Goal: Task Accomplishment & Management: Use online tool/utility

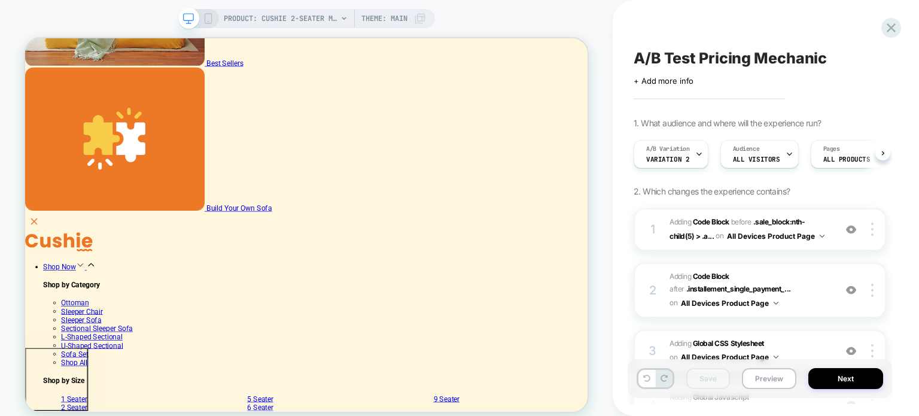
click at [879, 26] on div "A/B Test Pricing Mechanic Click to edit experience details + Add more info 1. W…" at bounding box center [760, 208] width 264 height 392
click at [883, 26] on icon at bounding box center [891, 28] width 16 height 16
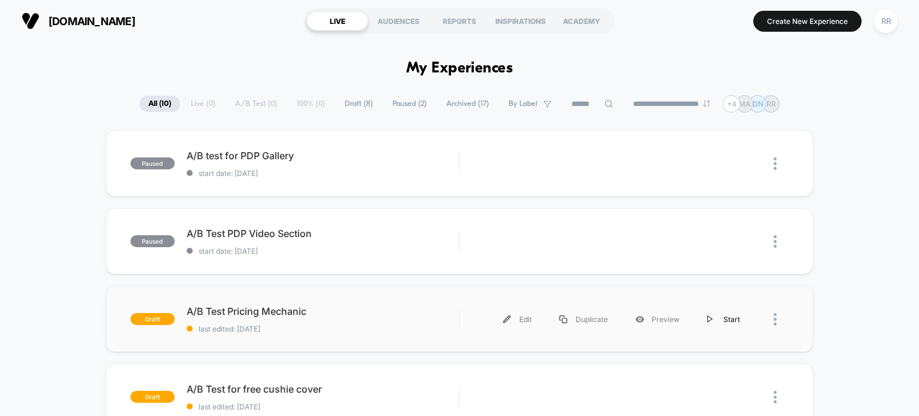
click at [720, 315] on div "Start" at bounding box center [723, 319] width 60 height 27
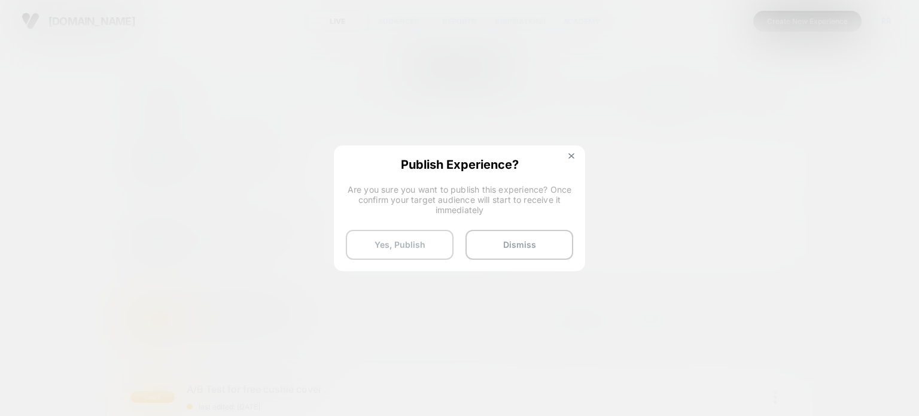
click at [391, 244] on button "Yes, Publish" at bounding box center [400, 245] width 108 height 30
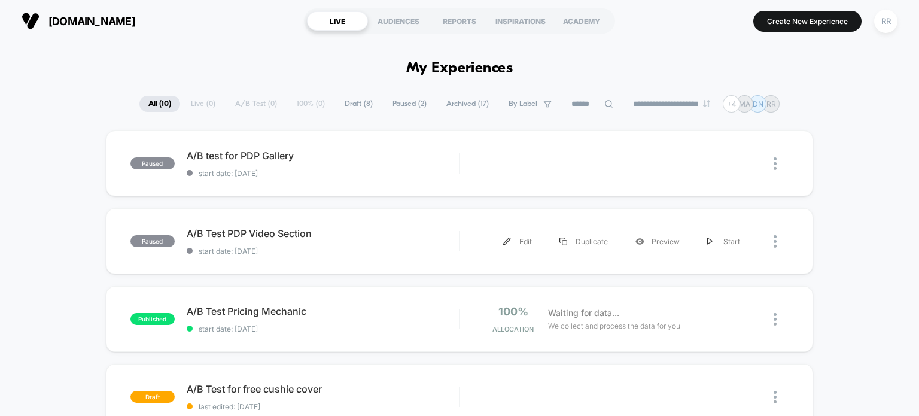
scroll to position [179, 0]
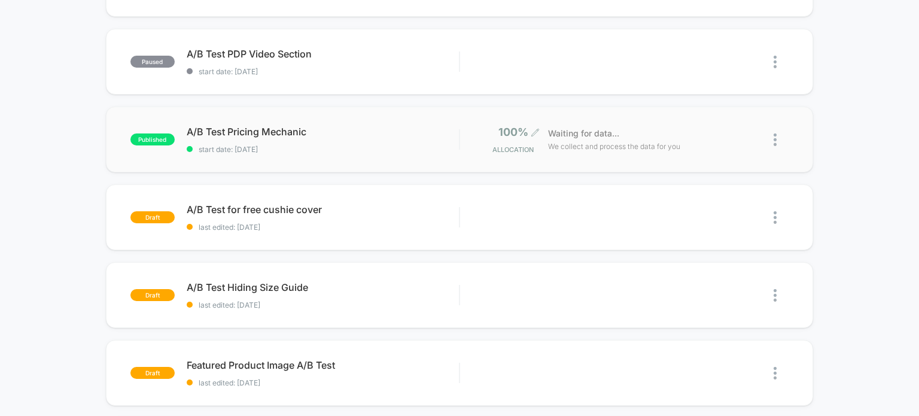
click at [536, 128] on icon at bounding box center [535, 132] width 9 height 9
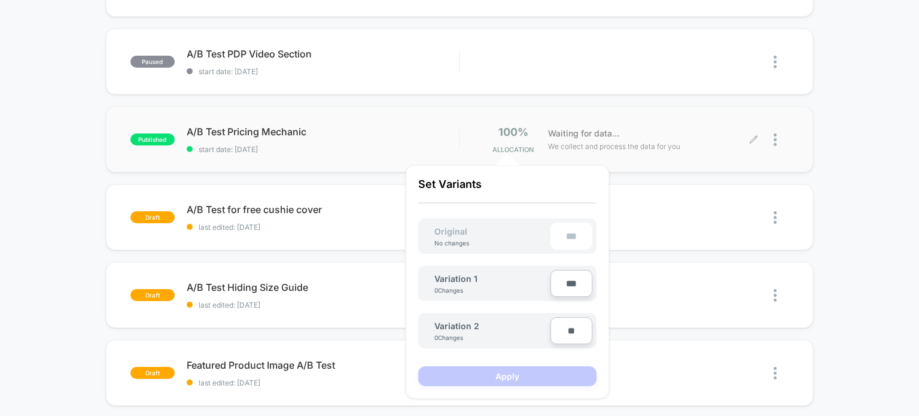
click at [754, 140] on icon at bounding box center [753, 139] width 9 height 9
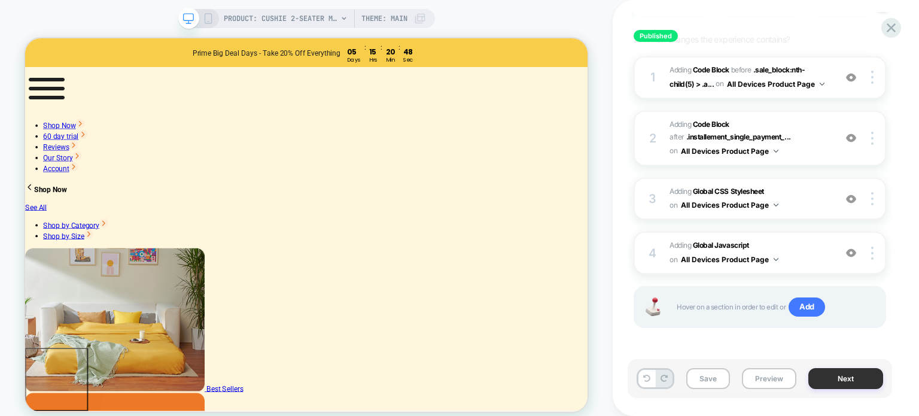
click at [847, 383] on button "Next" at bounding box center [845, 378] width 75 height 21
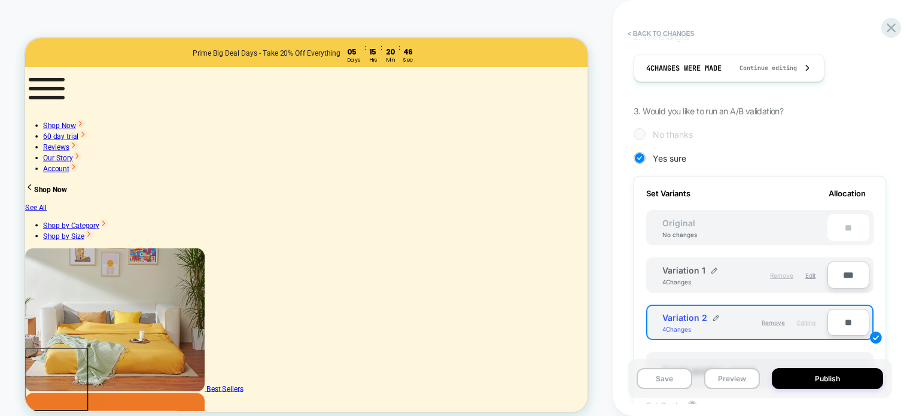
scroll to position [239, 0]
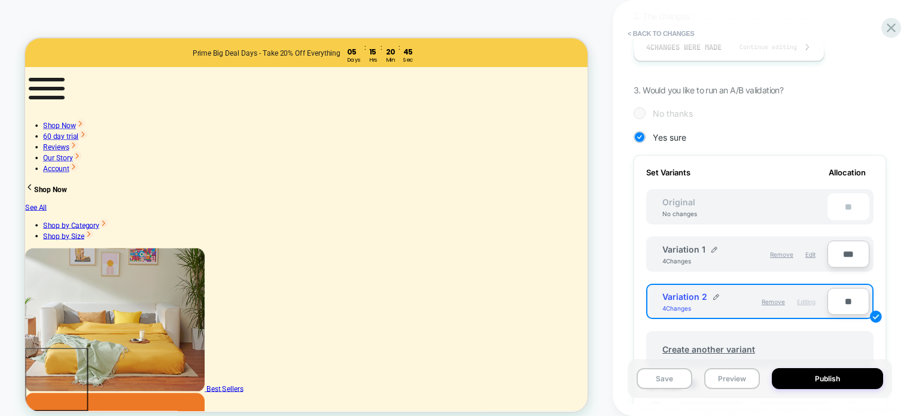
click at [840, 305] on input "**" at bounding box center [848, 301] width 42 height 27
click at [841, 300] on input "**" at bounding box center [848, 301] width 42 height 27
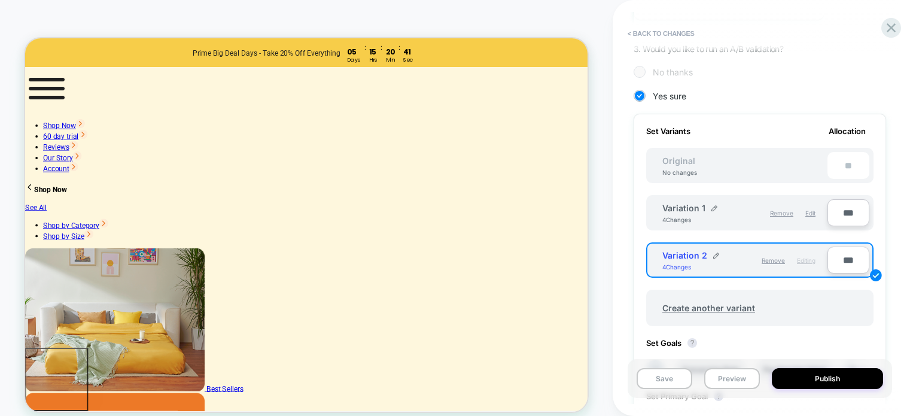
scroll to position [299, 0]
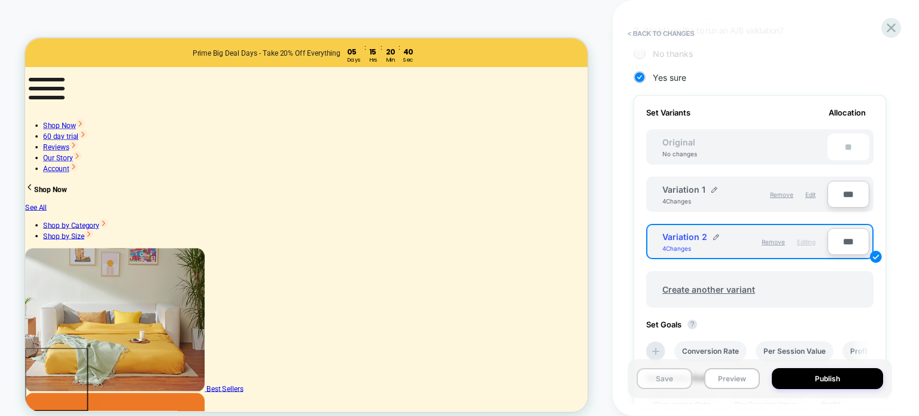
type input "***"
click at [665, 382] on button "Save" at bounding box center [665, 378] width 56 height 21
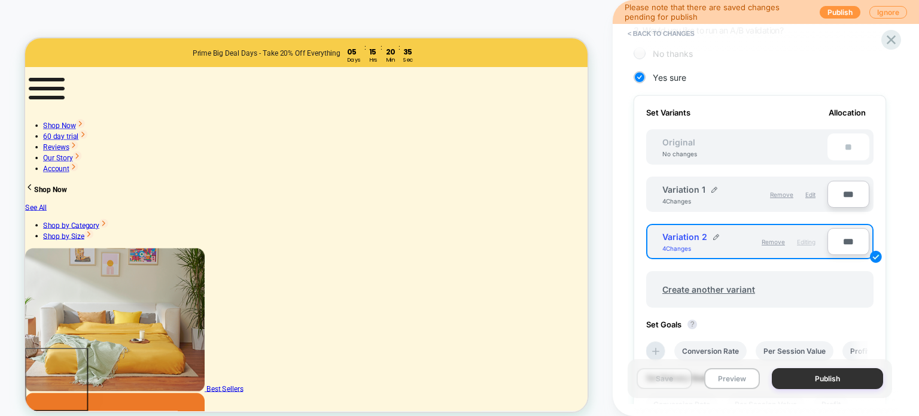
click at [820, 380] on button "Publish" at bounding box center [827, 378] width 111 height 21
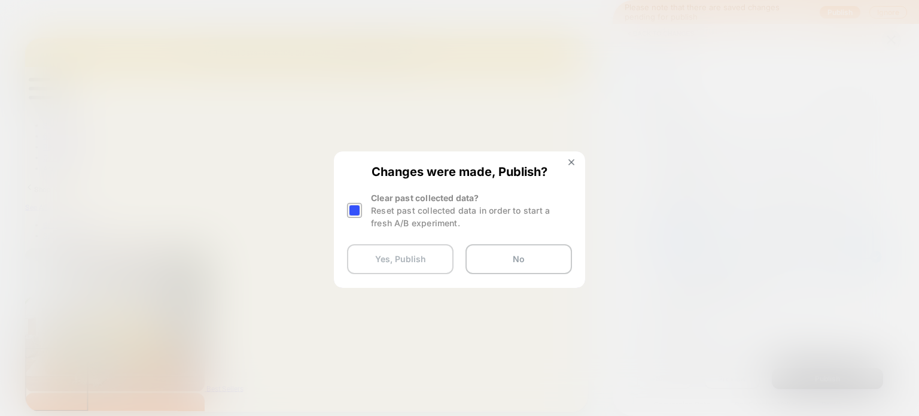
click at [398, 259] on button "Yes, Publish" at bounding box center [400, 259] width 106 height 30
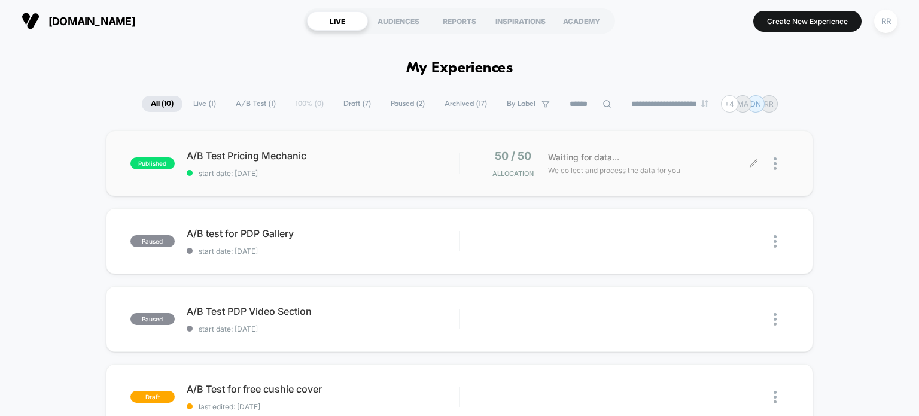
click at [751, 159] on icon at bounding box center [753, 163] width 9 height 9
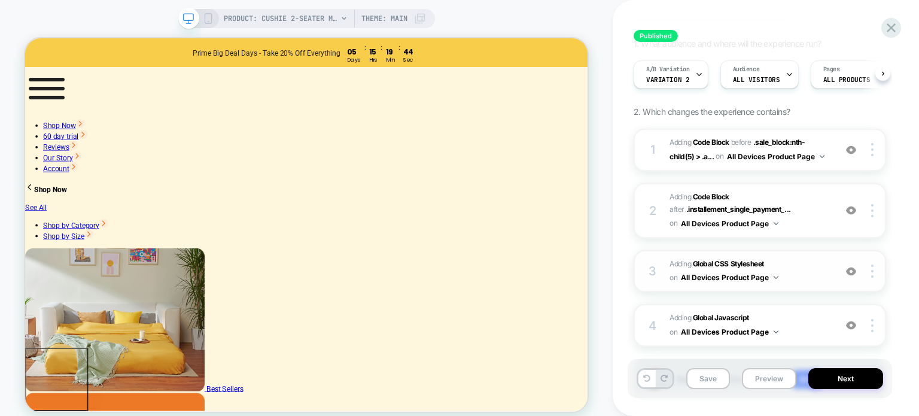
scroll to position [152, 0]
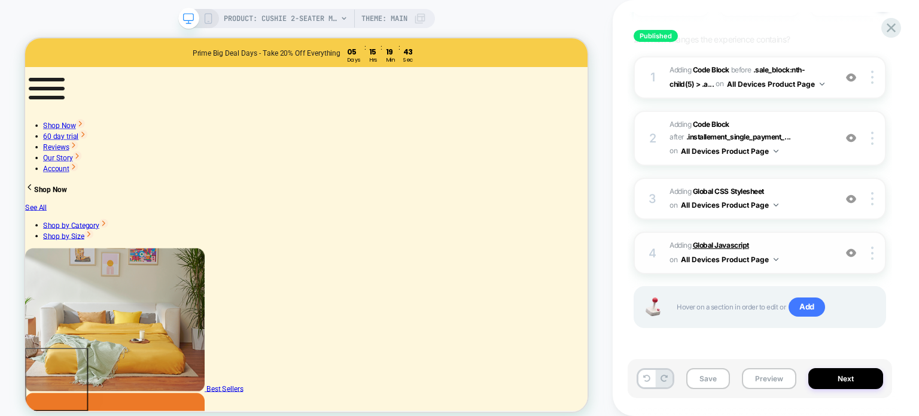
click at [716, 241] on b "Global Javascript" at bounding box center [721, 244] width 56 height 9
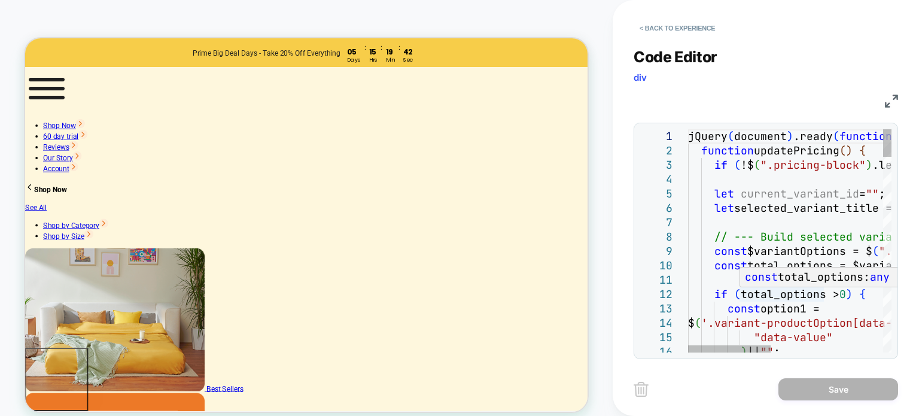
scroll to position [0, 0]
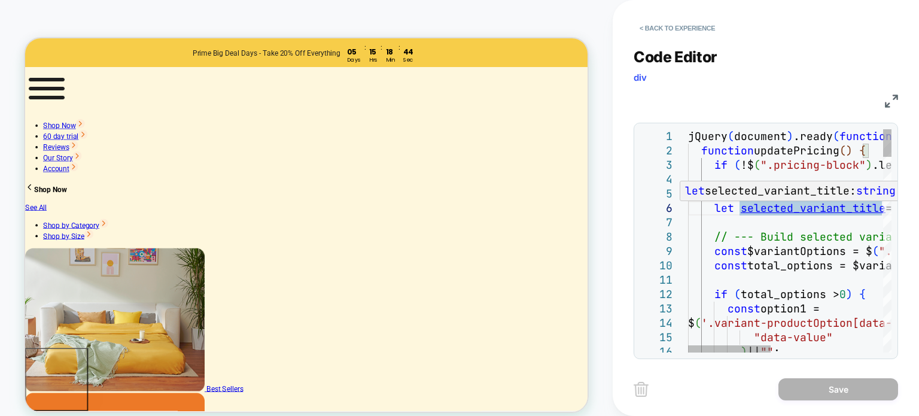
type textarea "**********"
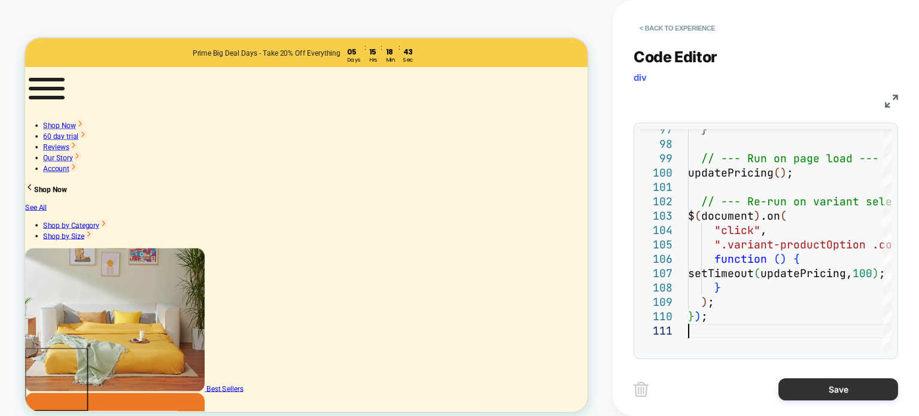
click at [821, 393] on button "Save" at bounding box center [838, 389] width 120 height 22
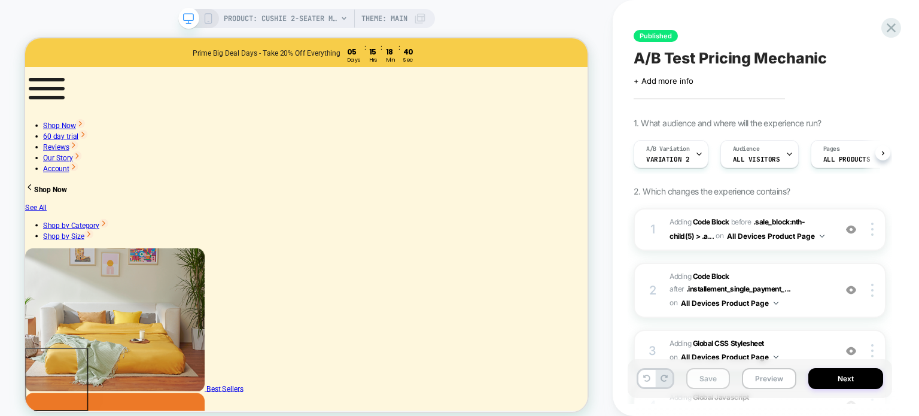
click at [704, 382] on button "Save" at bounding box center [708, 378] width 44 height 21
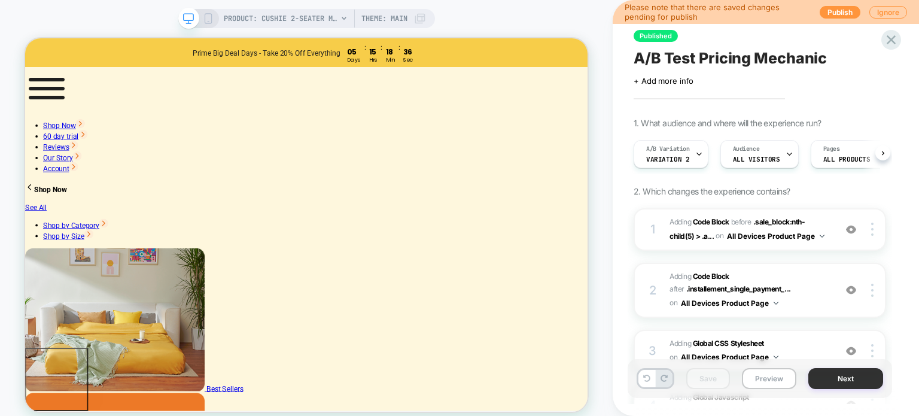
click at [843, 376] on button "Next" at bounding box center [845, 378] width 75 height 21
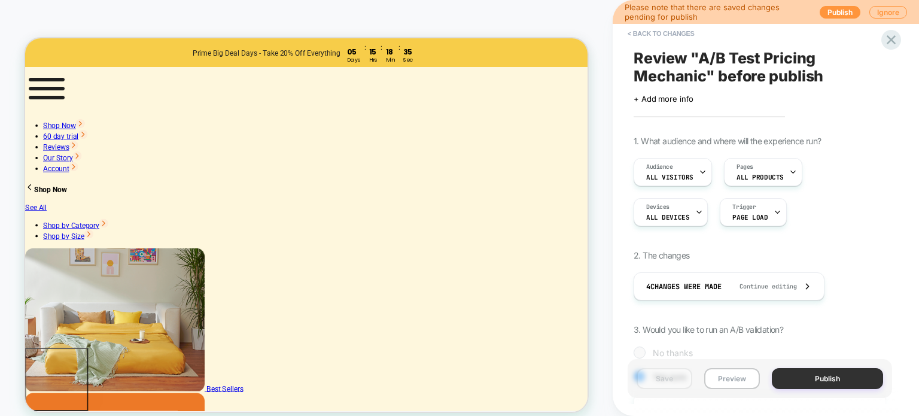
scroll to position [0, 1]
click at [823, 376] on button "Publish" at bounding box center [827, 378] width 111 height 21
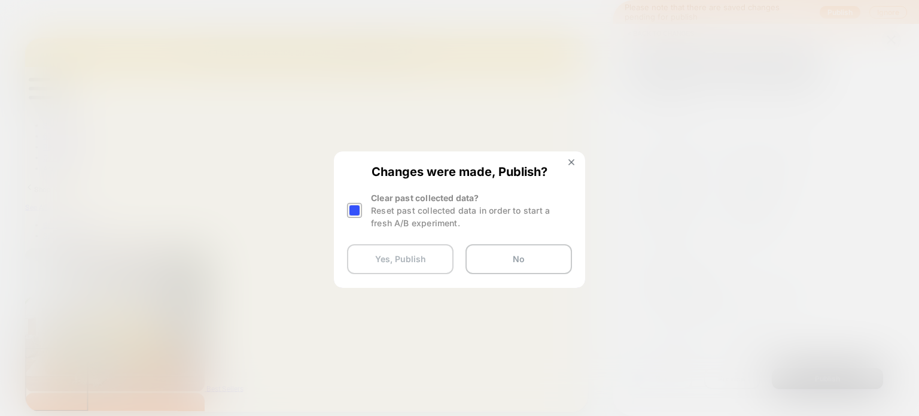
click at [414, 260] on button "Yes, Publish" at bounding box center [400, 259] width 106 height 30
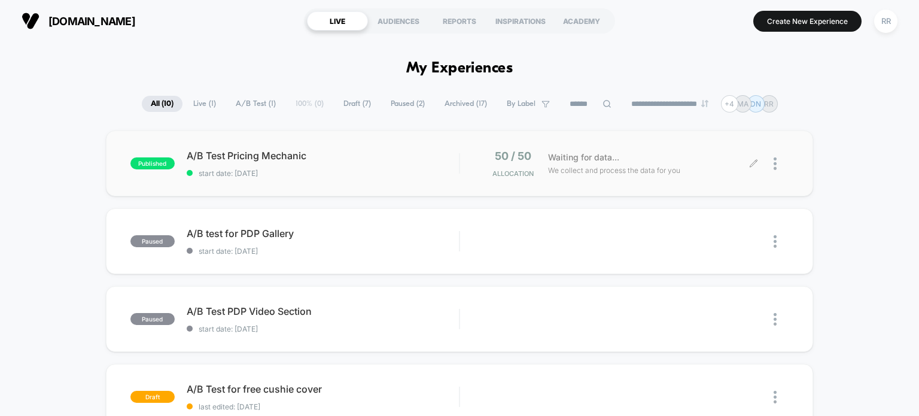
click at [752, 165] on icon at bounding box center [753, 163] width 9 height 9
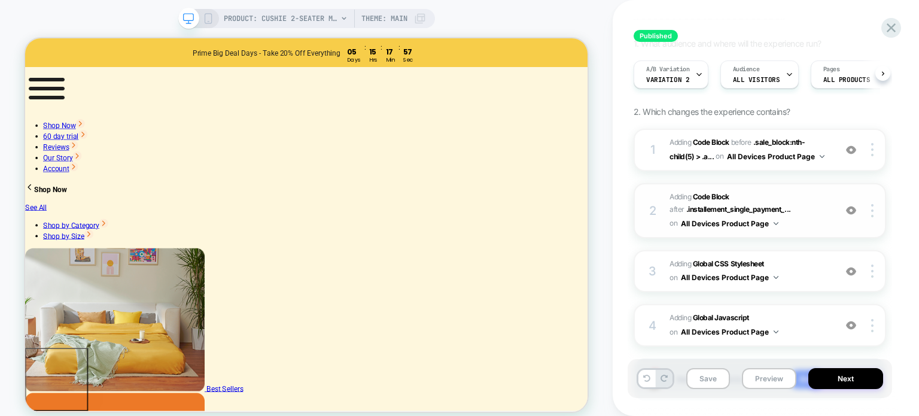
scroll to position [152, 0]
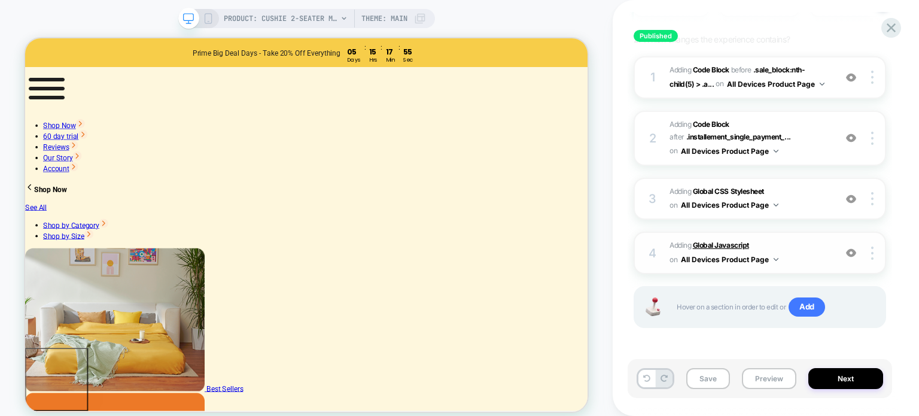
click at [724, 243] on b "Global Javascript" at bounding box center [721, 244] width 56 height 9
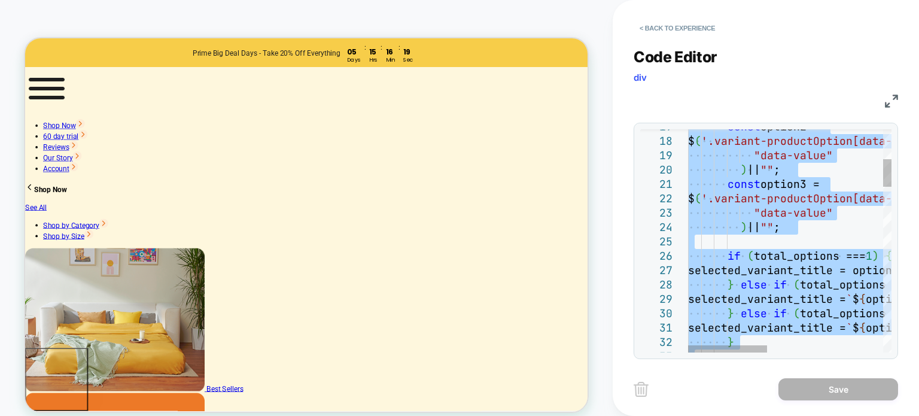
type textarea "**********"
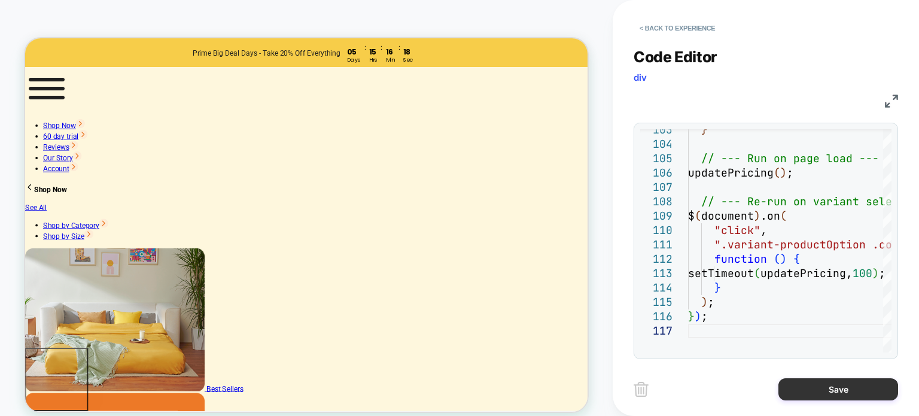
click at [831, 392] on button "Save" at bounding box center [838, 389] width 120 height 22
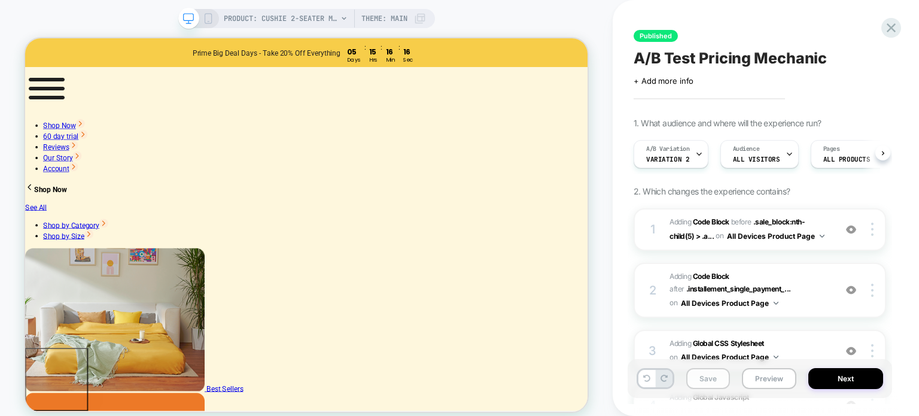
click at [706, 382] on button "Save" at bounding box center [708, 378] width 44 height 21
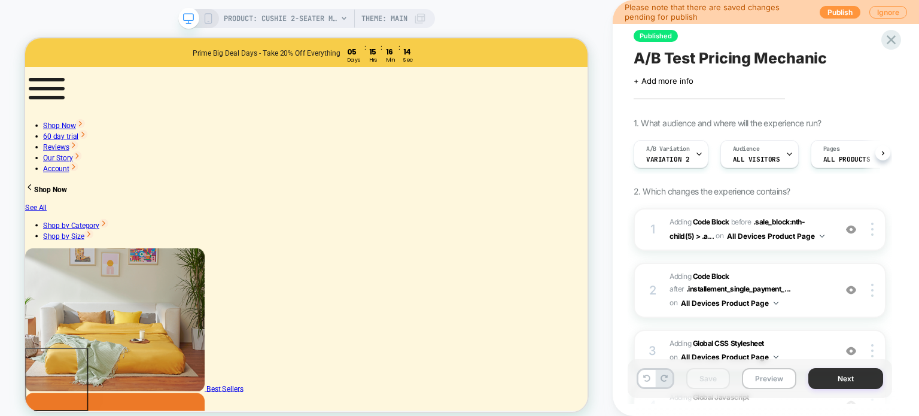
click at [847, 373] on button "Next" at bounding box center [845, 378] width 75 height 21
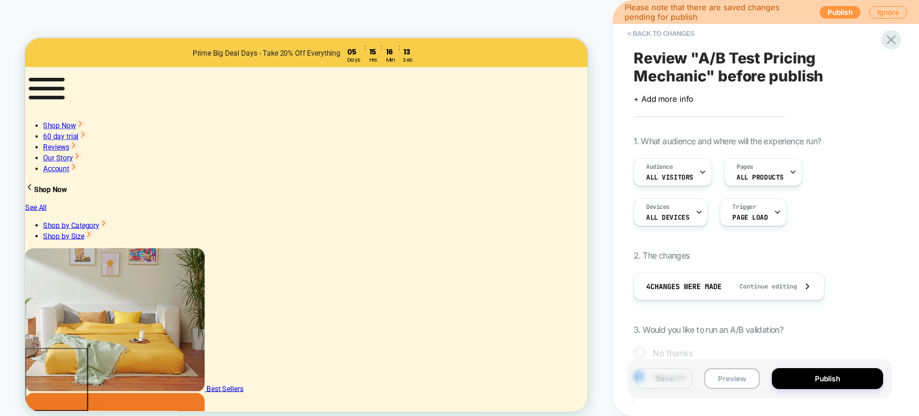
scroll to position [0, 1]
click at [816, 378] on button "Publish" at bounding box center [827, 378] width 111 height 21
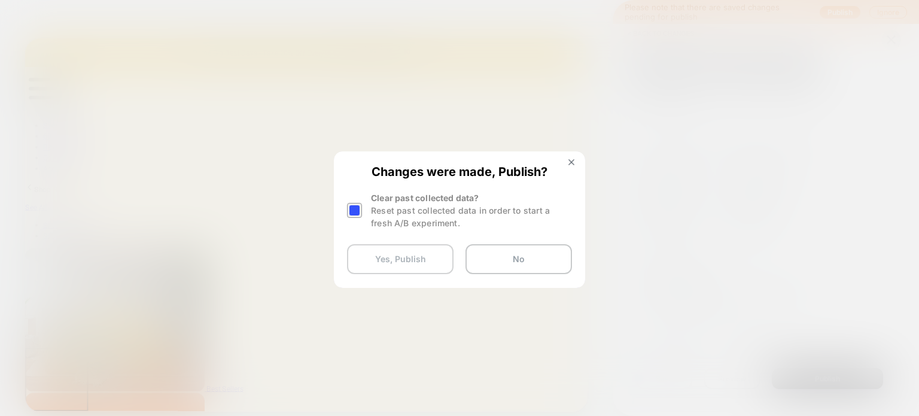
click at [396, 255] on button "Yes, Publish" at bounding box center [400, 259] width 106 height 30
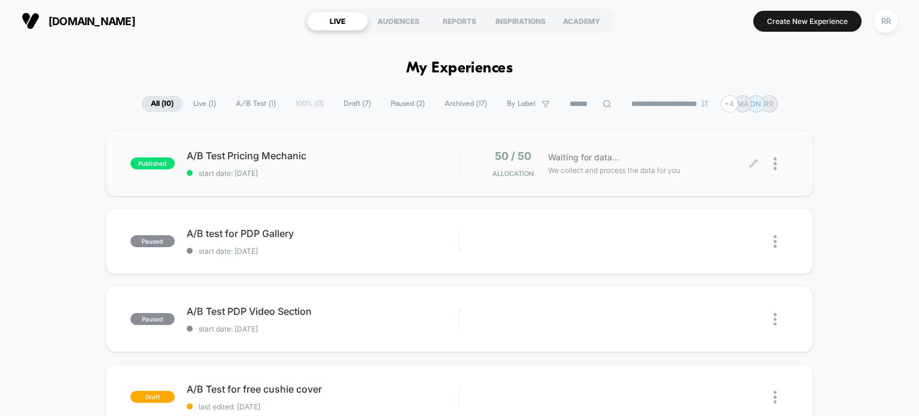
click at [756, 157] on div at bounding box center [771, 164] width 35 height 28
click at [752, 160] on icon at bounding box center [753, 163] width 9 height 9
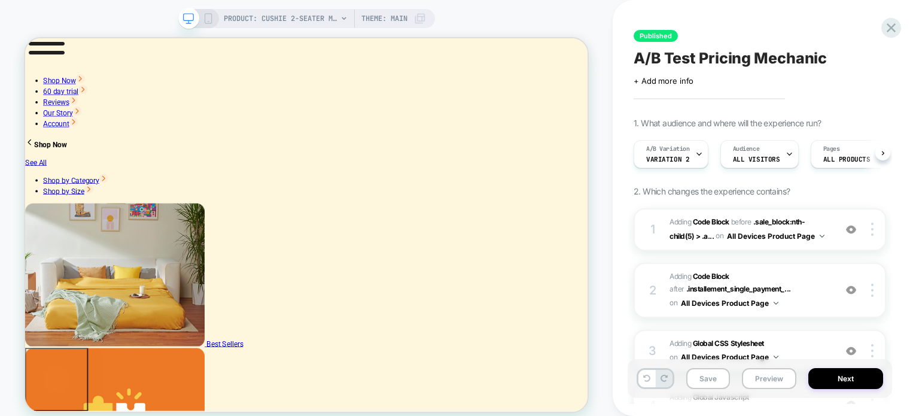
scroll to position [120, 0]
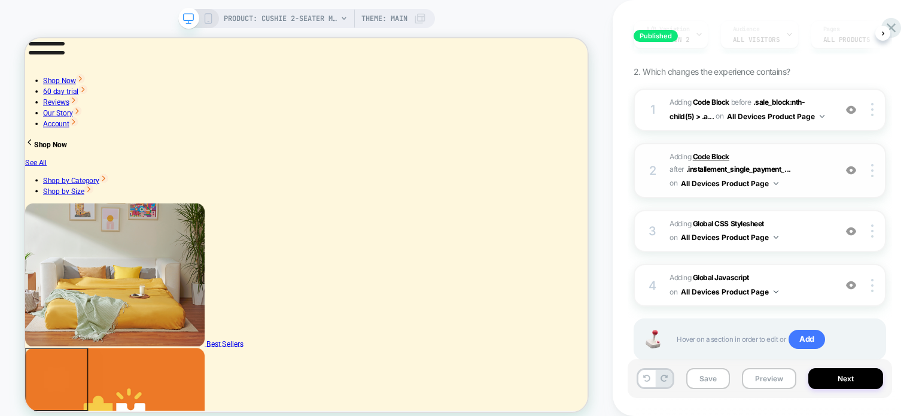
click at [711, 153] on b "Code Block" at bounding box center [711, 156] width 36 height 9
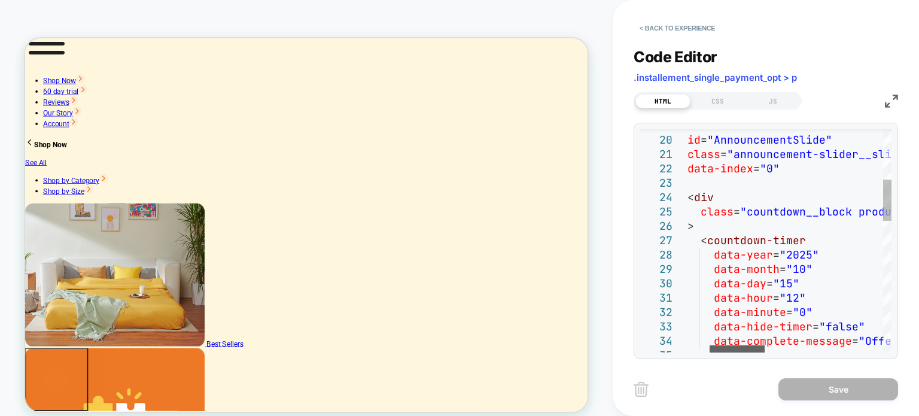
click at [749, 346] on div at bounding box center [736, 348] width 55 height 7
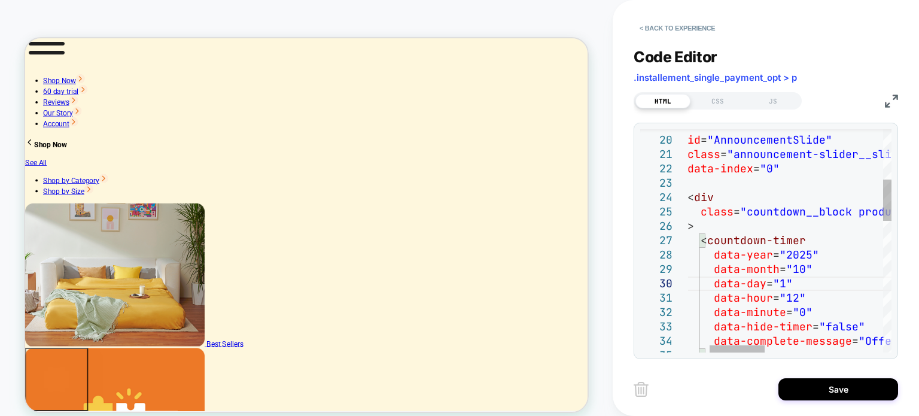
scroll to position [129, 180]
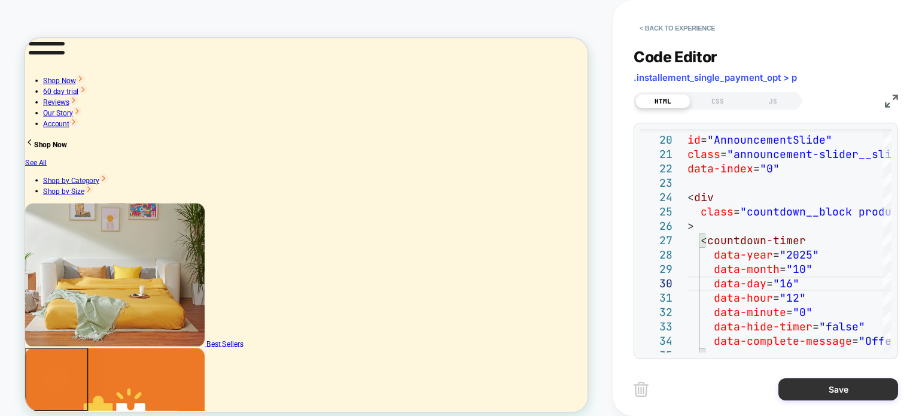
type textarea "**********"
click at [846, 396] on button "Save" at bounding box center [838, 389] width 120 height 22
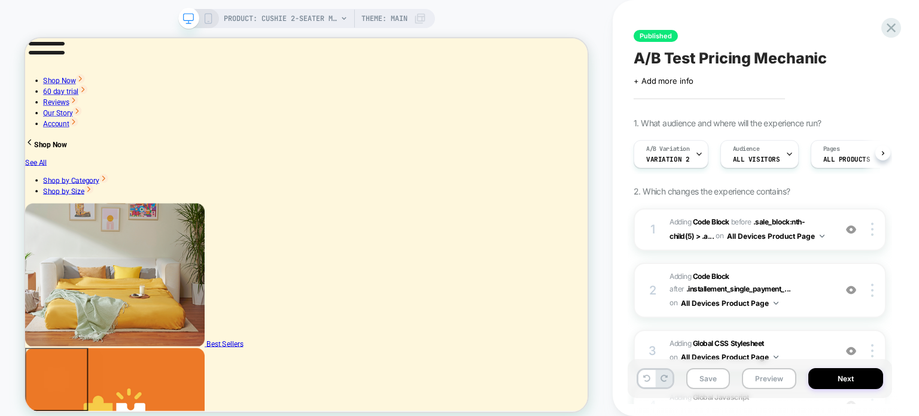
scroll to position [0, 0]
click at [708, 369] on button "Save" at bounding box center [708, 378] width 44 height 21
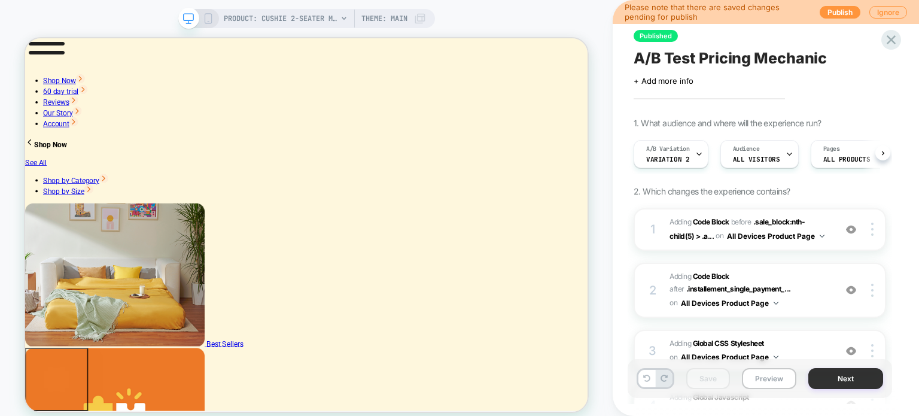
click at [845, 380] on button "Next" at bounding box center [845, 378] width 75 height 21
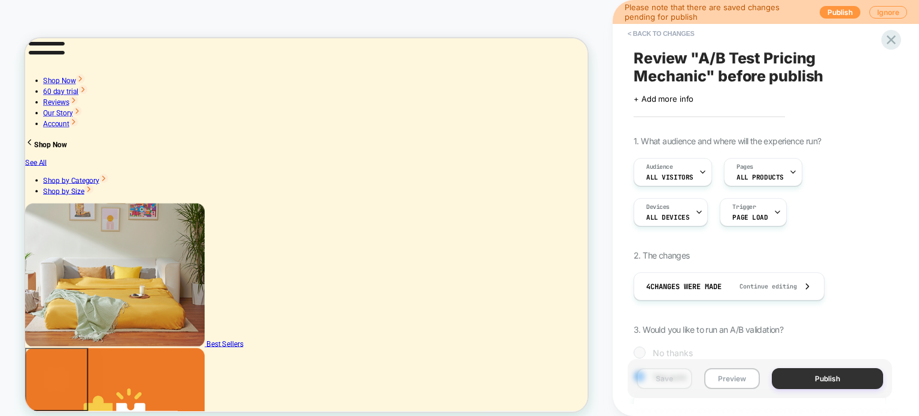
scroll to position [0, 1]
click at [838, 377] on button "Publish" at bounding box center [827, 378] width 111 height 21
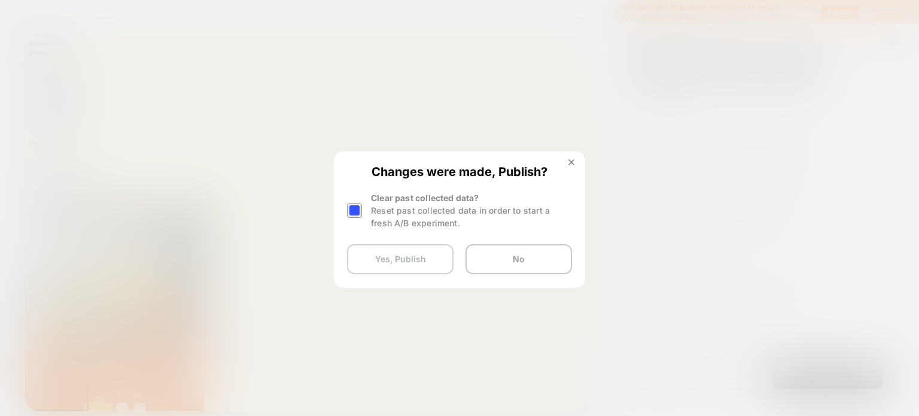
click at [407, 263] on button "Yes, Publish" at bounding box center [400, 259] width 106 height 30
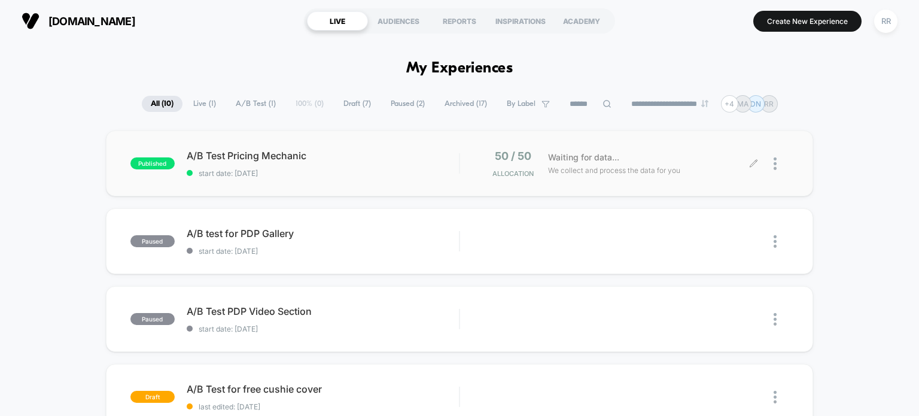
click at [753, 161] on icon at bounding box center [753, 163] width 9 height 9
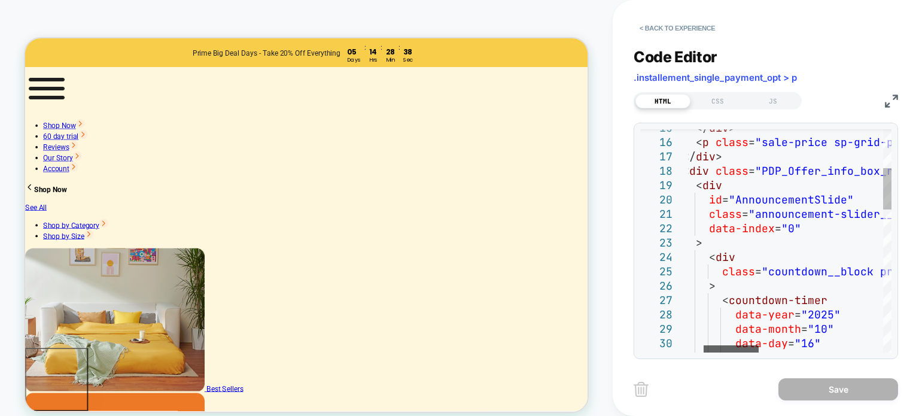
click at [747, 345] on div at bounding box center [731, 348] width 55 height 7
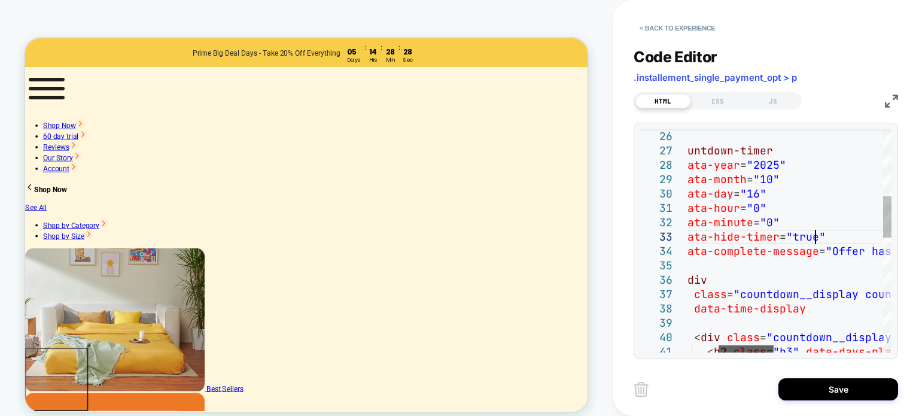
click at [757, 349] on div at bounding box center [745, 348] width 55 height 7
type textarea "**********"
click at [834, 384] on button "Save" at bounding box center [838, 389] width 120 height 22
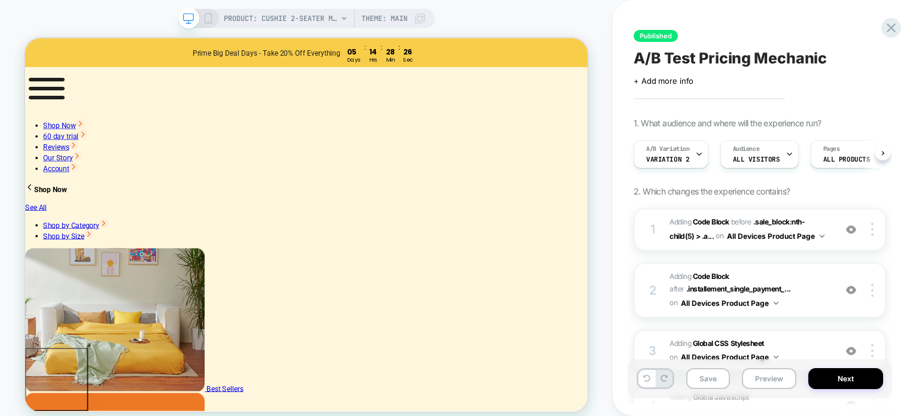
scroll to position [0, 0]
click at [715, 377] on button "Save" at bounding box center [708, 378] width 44 height 21
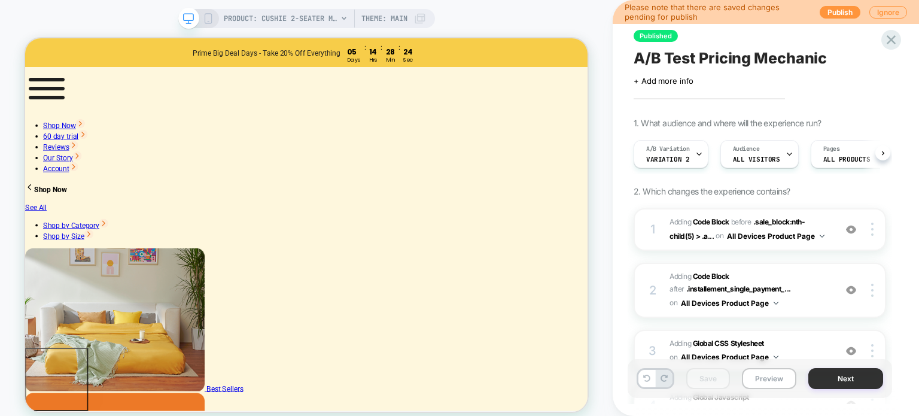
click at [866, 380] on button "Next" at bounding box center [845, 378] width 75 height 21
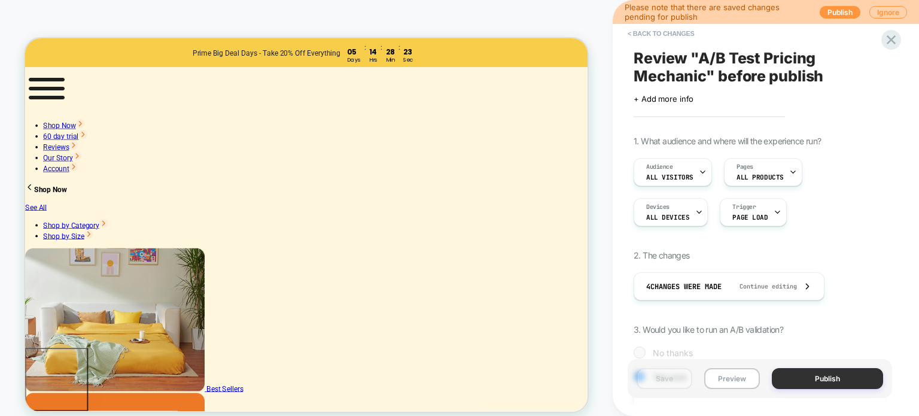
scroll to position [0, 1]
click at [839, 371] on button "Publish" at bounding box center [827, 378] width 111 height 21
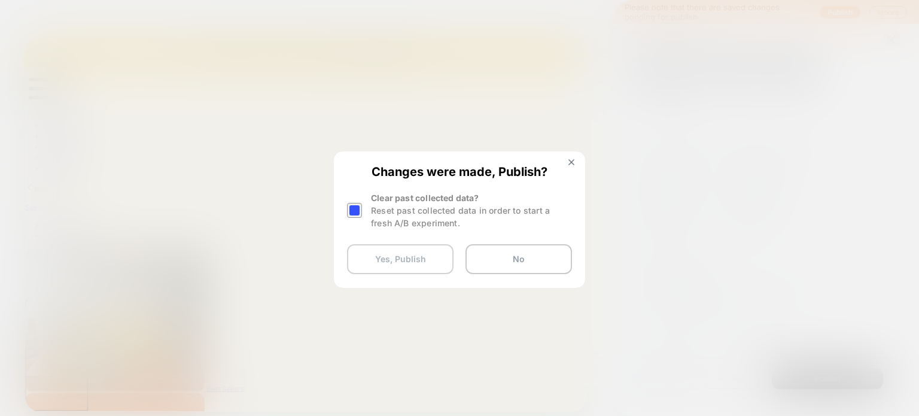
click at [410, 260] on button "Yes, Publish" at bounding box center [400, 259] width 106 height 30
